Goal: Task Accomplishment & Management: Complete application form

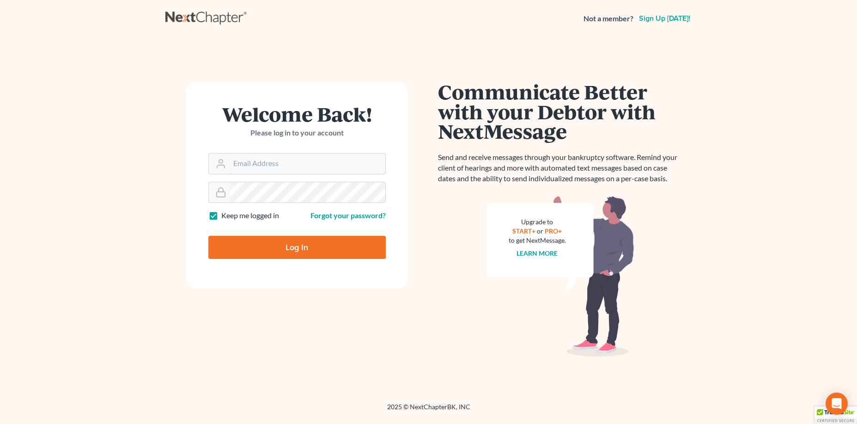
type input "[EMAIL_ADDRESS][DOMAIN_NAME]"
click at [252, 242] on input "Log In" at bounding box center [296, 247] width 177 height 23
type input "Thinking..."
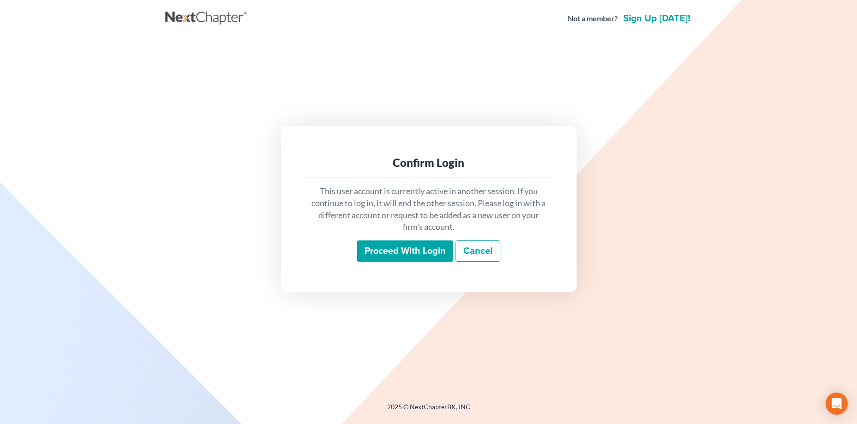
click at [413, 251] on input "Proceed with login" at bounding box center [405, 250] width 96 height 21
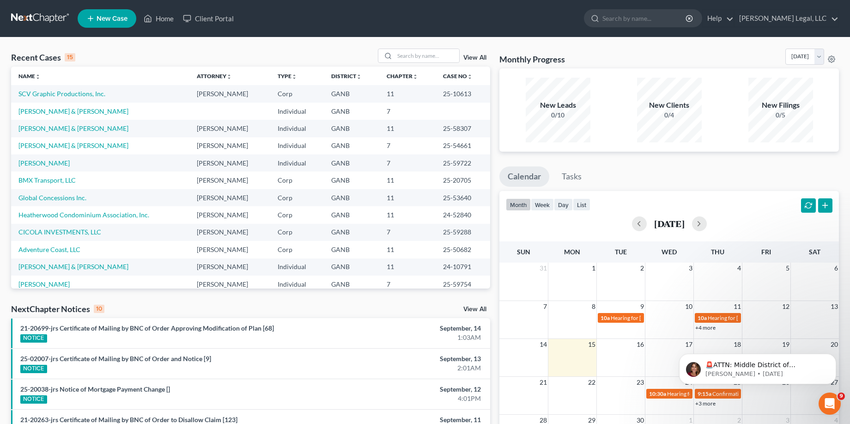
click at [93, 17] on icon at bounding box center [90, 18] width 8 height 11
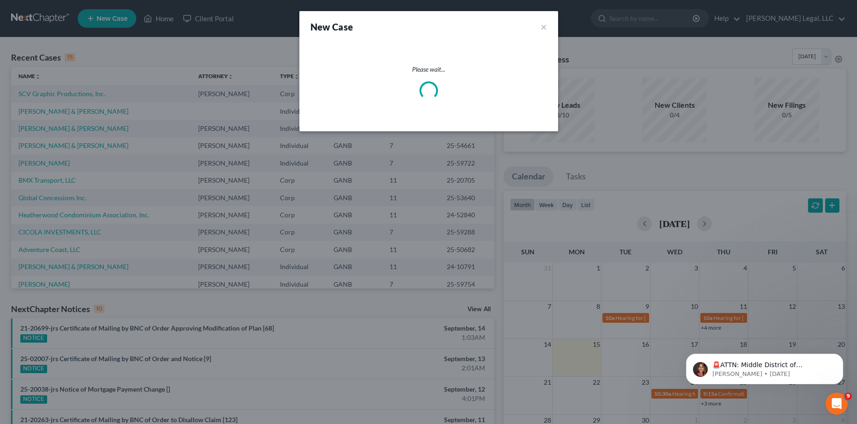
select select "19"
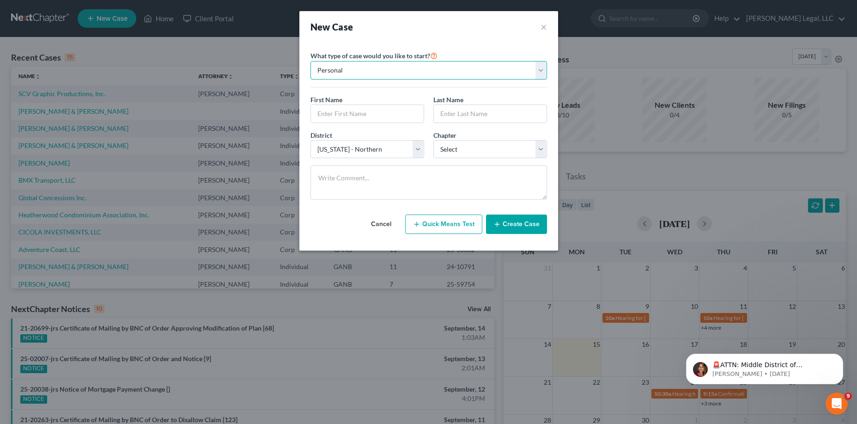
click at [539, 68] on select "Personal Business" at bounding box center [428, 70] width 237 height 18
select select "1"
click at [310, 61] on select "Personal Business" at bounding box center [428, 70] width 237 height 18
click at [352, 112] on input "text" at bounding box center [429, 114] width 236 height 18
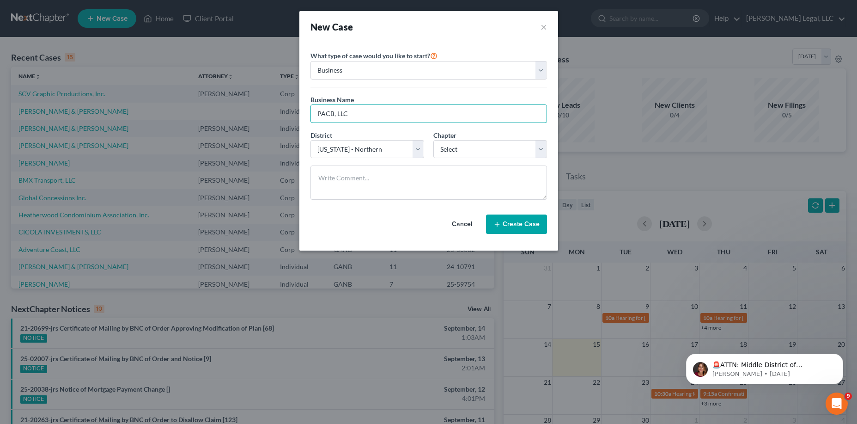
drag, startPoint x: 357, startPoint y: 115, endPoint x: 267, endPoint y: 111, distance: 89.7
click at [267, 111] on div "New Case × Please select case type * Bankruptcy Bankruptcy What type of case wo…" at bounding box center [428, 212] width 857 height 424
click at [391, 65] on select "Personal Business" at bounding box center [428, 70] width 237 height 18
click at [364, 115] on input "PACB, LLC" at bounding box center [429, 114] width 236 height 18
drag, startPoint x: 364, startPoint y: 115, endPoint x: 279, endPoint y: 111, distance: 84.1
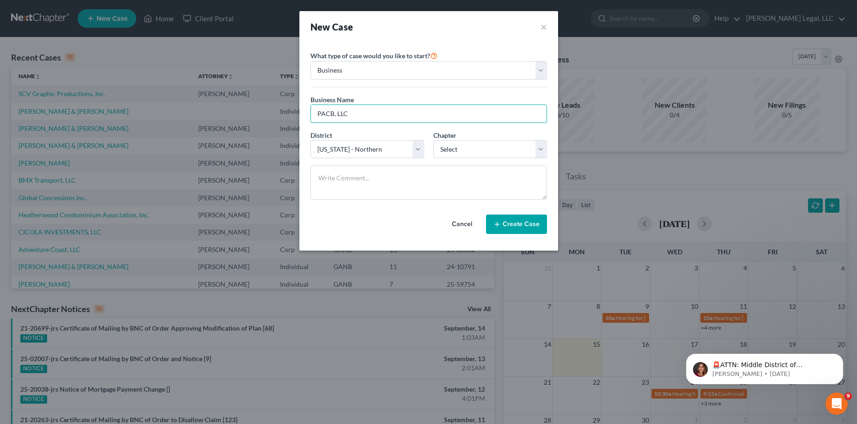
click at [280, 112] on div "New Case × Please select case type * Bankruptcy Bankruptcy What type of case wo…" at bounding box center [428, 212] width 857 height 424
type input "Cornerstone Performance Center"
click at [466, 146] on select "Select 7 11 12" at bounding box center [490, 149] width 114 height 18
click at [512, 219] on button "Create Case" at bounding box center [516, 223] width 61 height 19
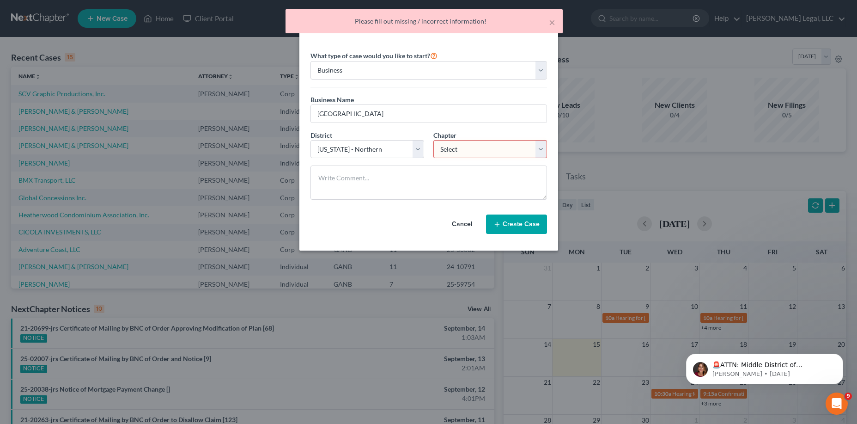
click at [546, 147] on select "Select 7 11 12" at bounding box center [490, 149] width 114 height 18
select select "1"
click at [433, 140] on select "Select 7 11 12" at bounding box center [490, 149] width 114 height 18
click at [513, 222] on button "Create Case" at bounding box center [516, 223] width 61 height 19
